Goal: Information Seeking & Learning: Find specific fact

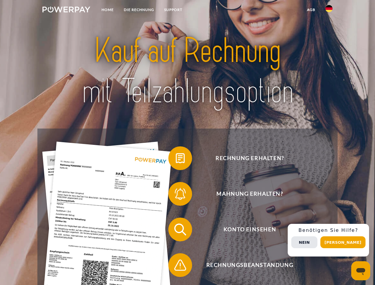
click at [66, 10] on img at bounding box center [66, 10] width 48 height 6
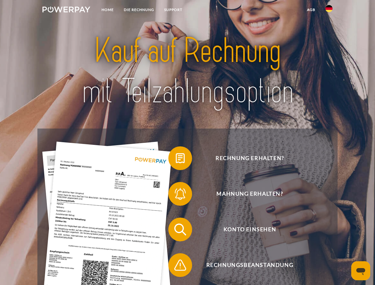
click at [329, 10] on img at bounding box center [329, 8] width 7 height 7
click at [311, 10] on link "agb" at bounding box center [311, 9] width 18 height 11
click at [176, 159] on span at bounding box center [172, 158] width 30 height 30
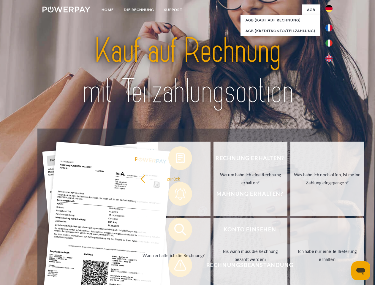
click at [176, 195] on div "Rechnung erhalten? Mahnung erhalten? Konto einsehen" at bounding box center [187, 248] width 300 height 238
click at [214, 231] on link "Bis wann muss die Rechnung bezahlt werden?" at bounding box center [251, 255] width 74 height 74
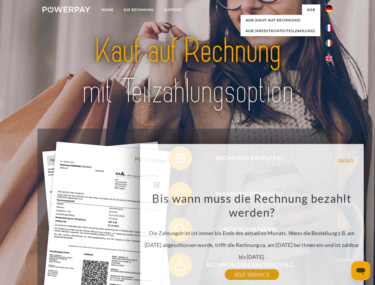
click at [176, 266] on div "Bis wann muss die Rechnung bezahlt werden? Die Zahlungsfrist ist immer bis Ende…" at bounding box center [251, 232] width 217 height 83
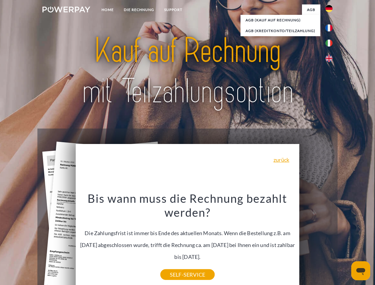
click at [331, 240] on div "Rechnung erhalten? Mahnung erhalten? Konto einsehen" at bounding box center [187, 248] width 300 height 238
click at [316, 241] on span "Konto einsehen" at bounding box center [250, 230] width 146 height 24
click at [345, 242] on header "Home DIE RECHNUNG SUPPORT" at bounding box center [187, 205] width 375 height 410
